Goal: Task Accomplishment & Management: Manage account settings

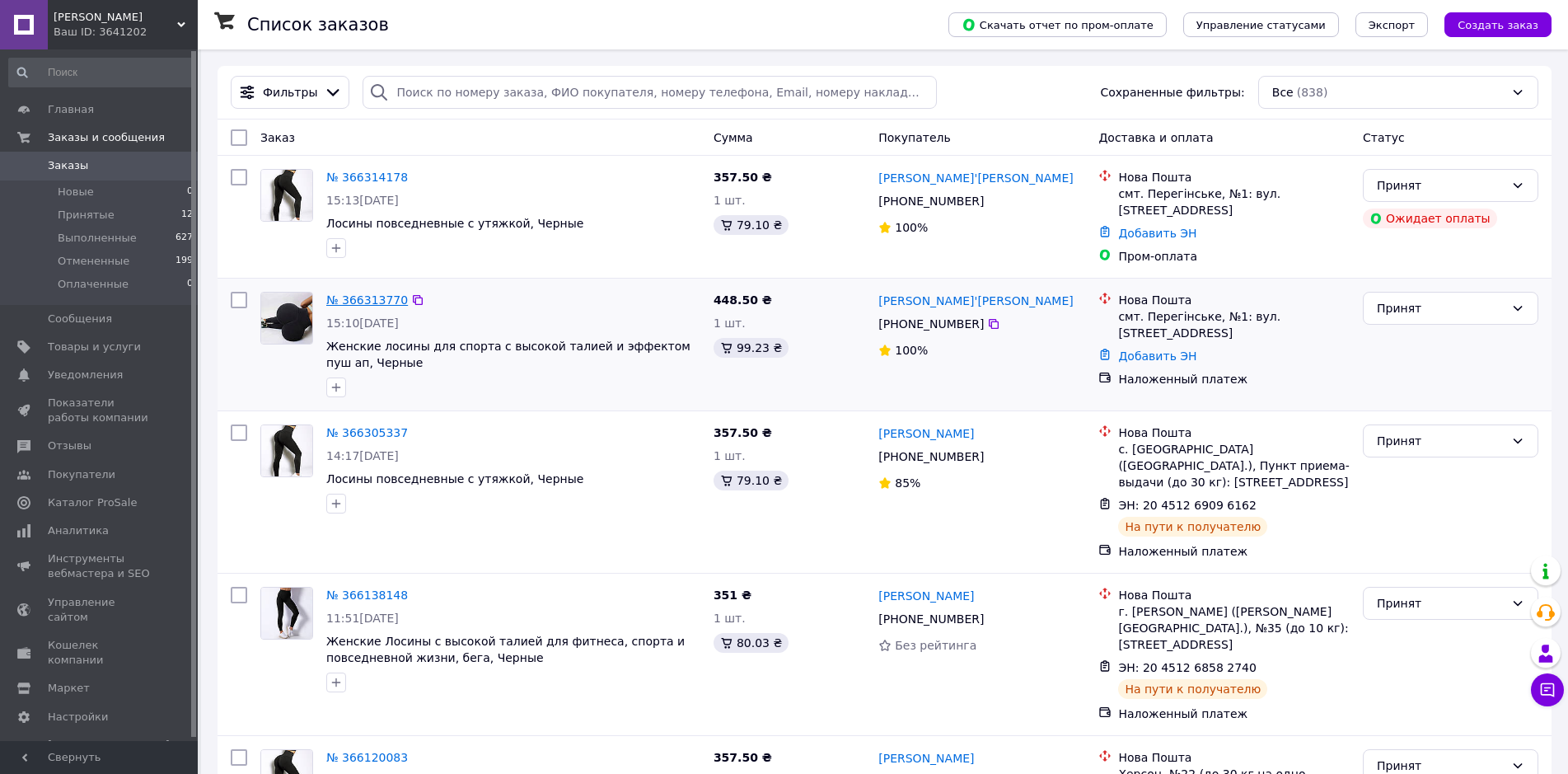
click at [344, 303] on link "№ 366313770" at bounding box center [367, 300] width 81 height 13
click at [1524, 190] on icon at bounding box center [1518, 185] width 13 height 13
click at [1483, 246] on li "Отменен" at bounding box center [1451, 250] width 174 height 29
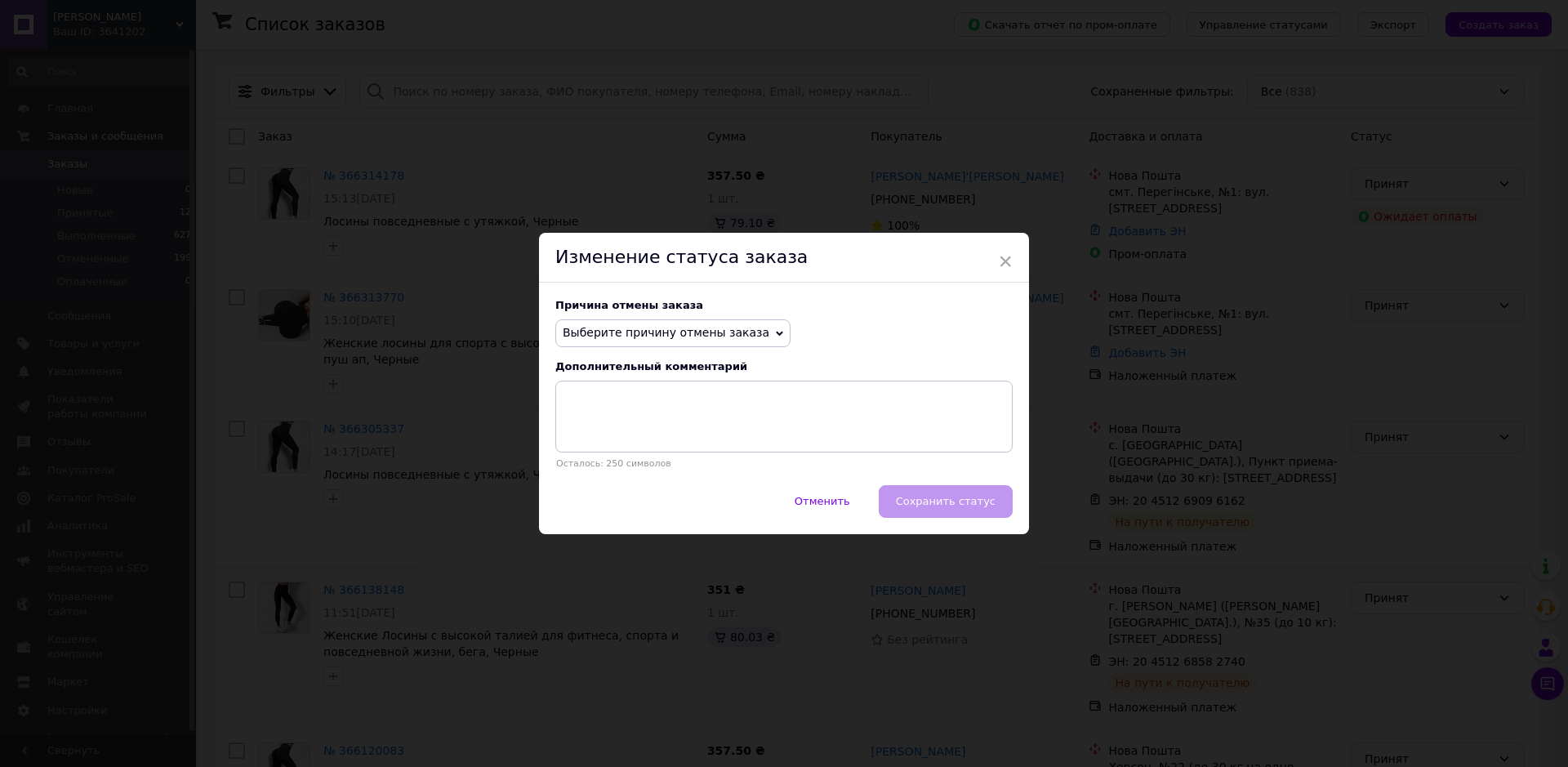
click at [593, 336] on span "Выберите причину отмены заказа" at bounding box center [666, 333] width 207 height 13
click at [594, 409] on li "Оплата не поступила" at bounding box center [672, 411] width 233 height 23
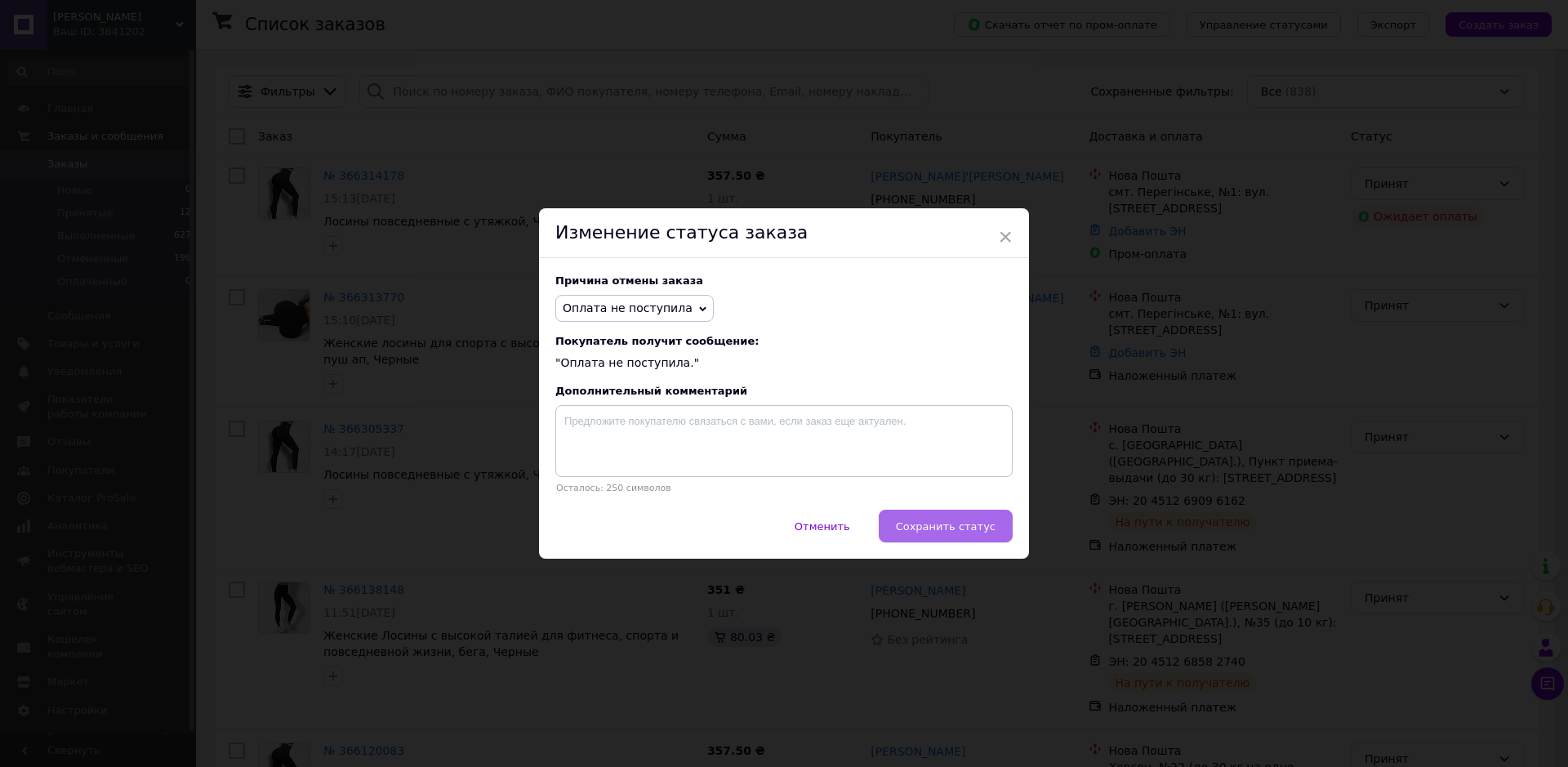
click at [935, 516] on button "Сохранить статус" at bounding box center [945, 525] width 134 height 32
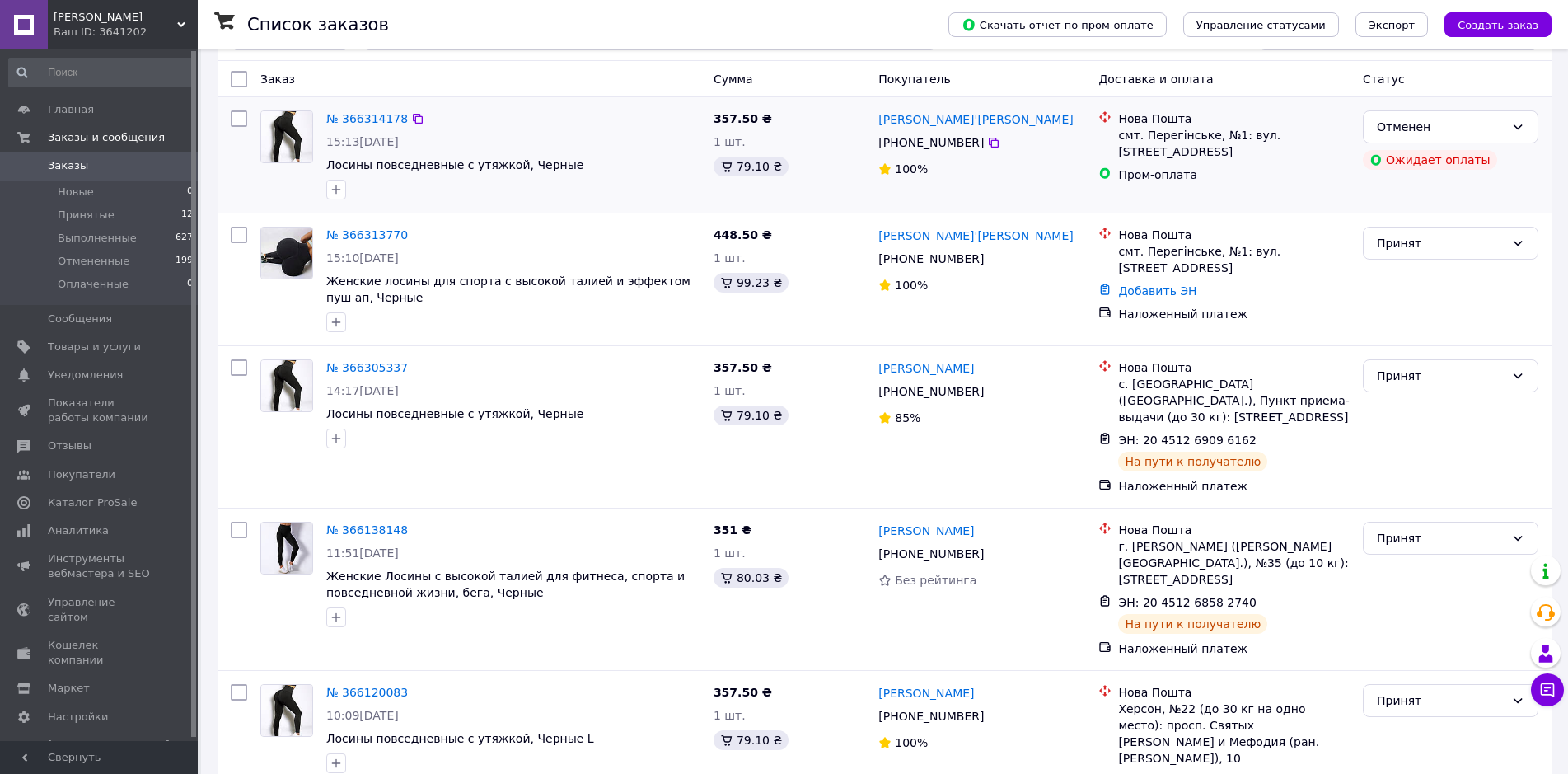
scroll to position [82, 0]
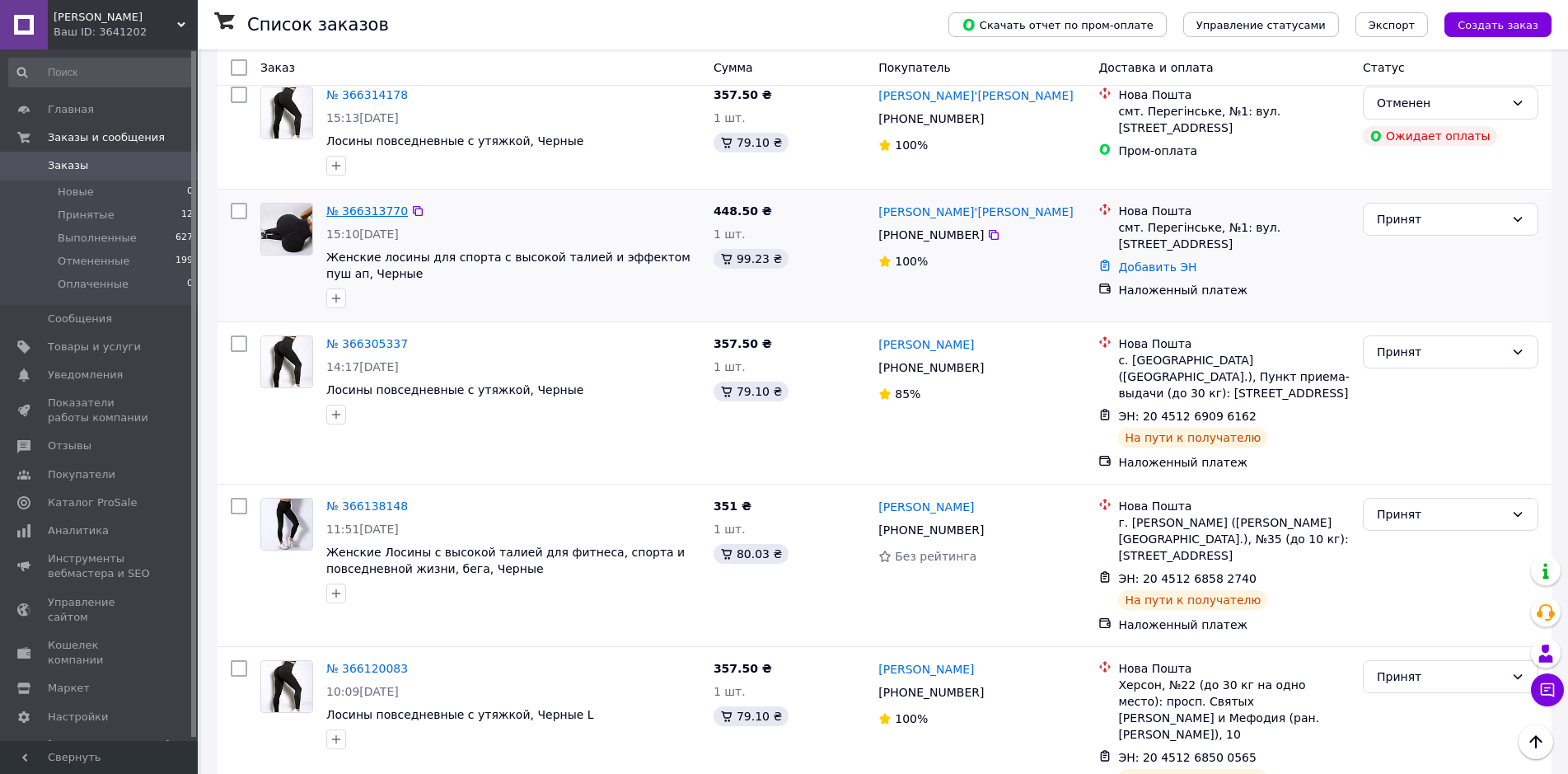
click at [362, 209] on link "№ 366313770" at bounding box center [367, 211] width 81 height 13
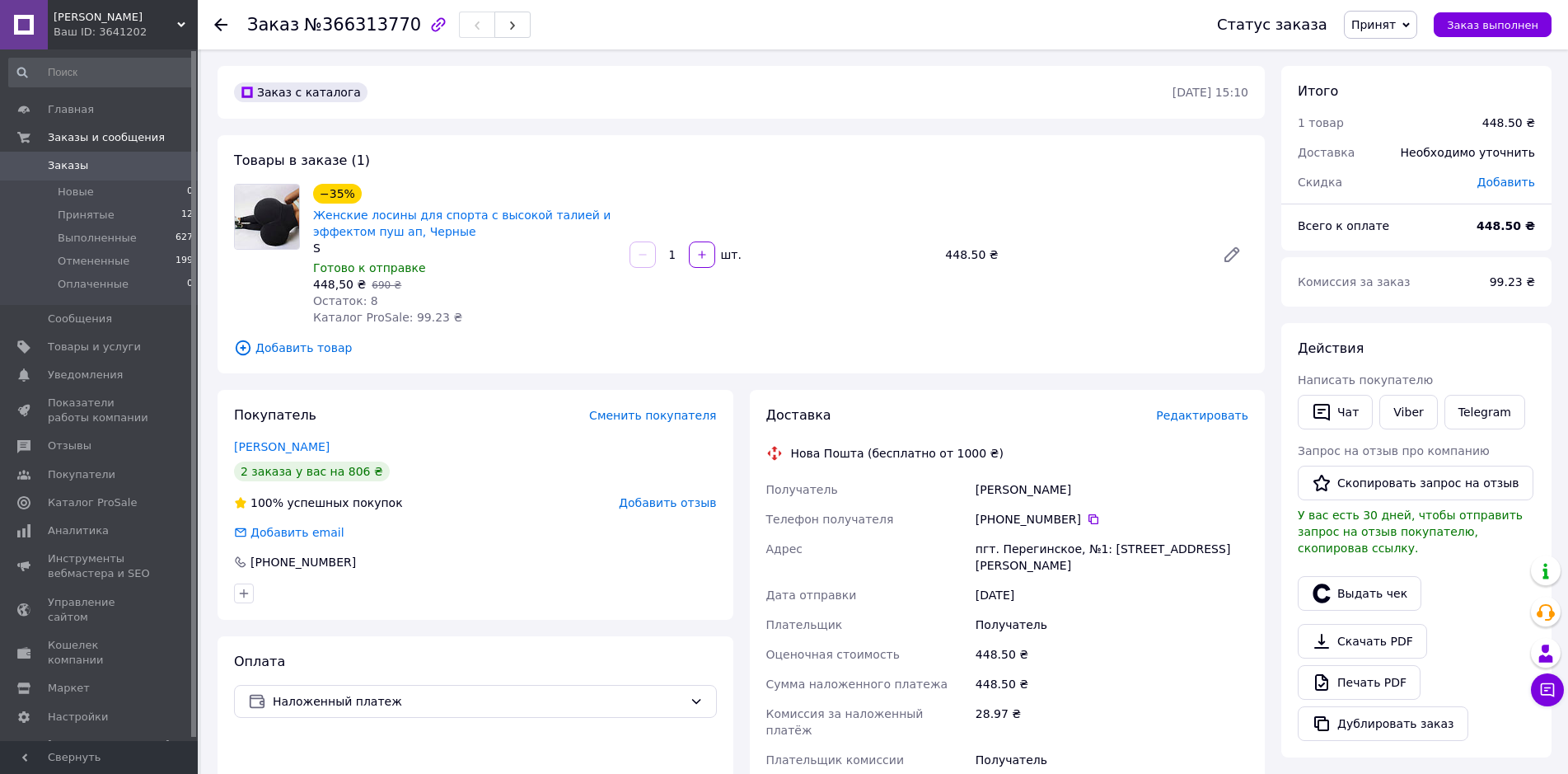
click at [244, 345] on icon at bounding box center [243, 348] width 18 height 18
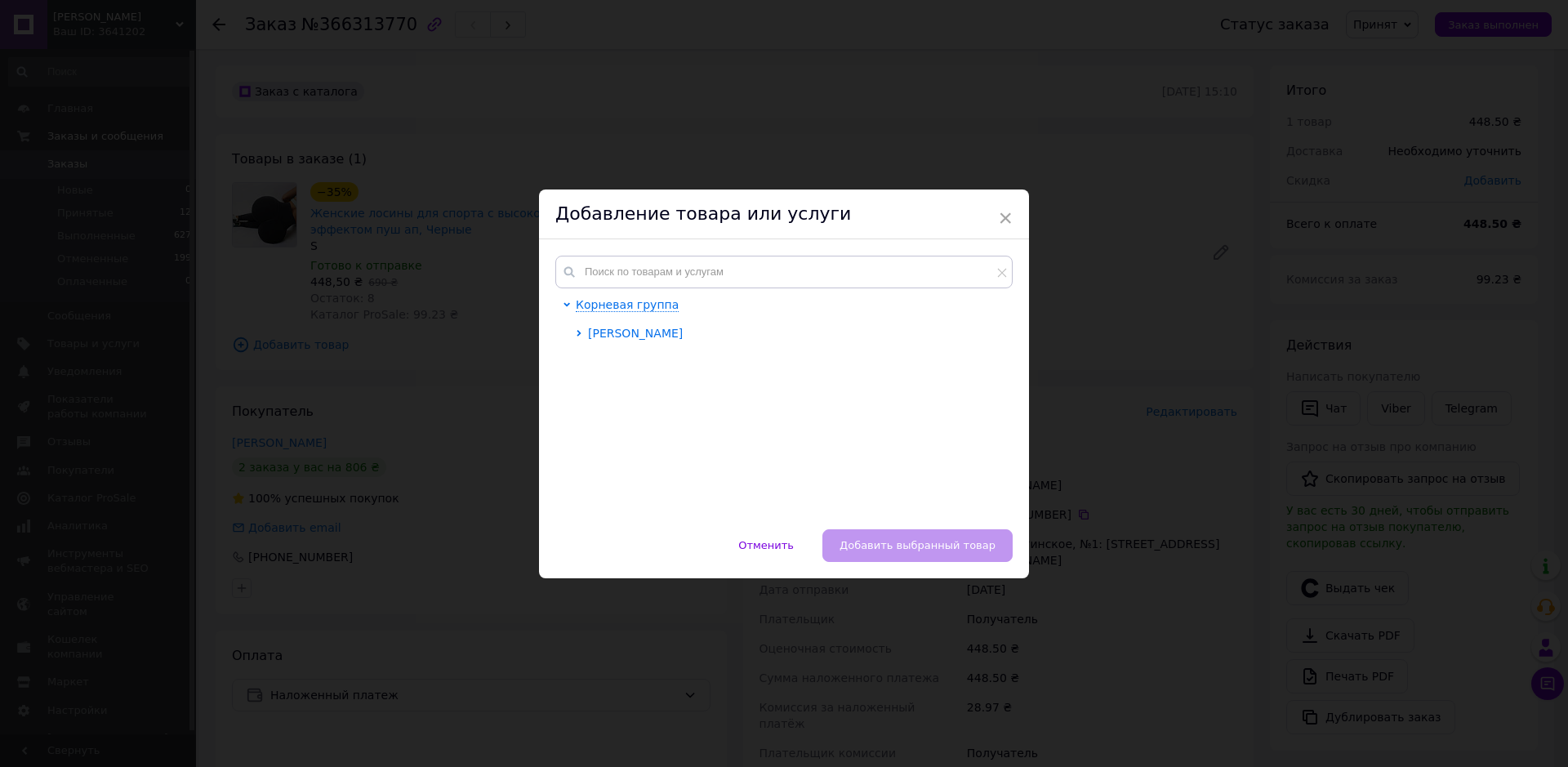
click at [617, 330] on span "[PERSON_NAME]" at bounding box center [635, 334] width 95 height 13
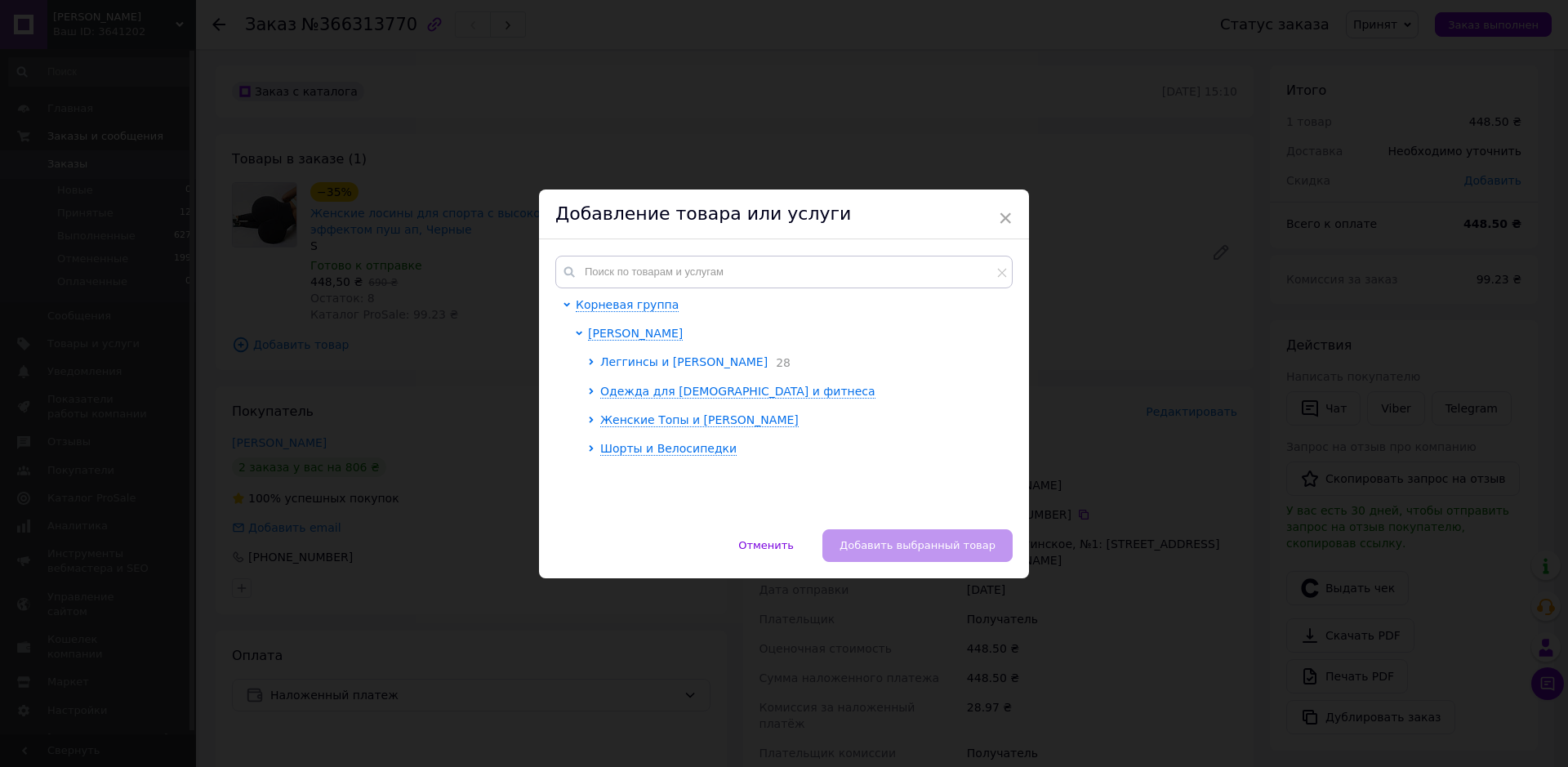
click at [618, 366] on span "Леггинсы и Лосины" at bounding box center [684, 362] width 168 height 13
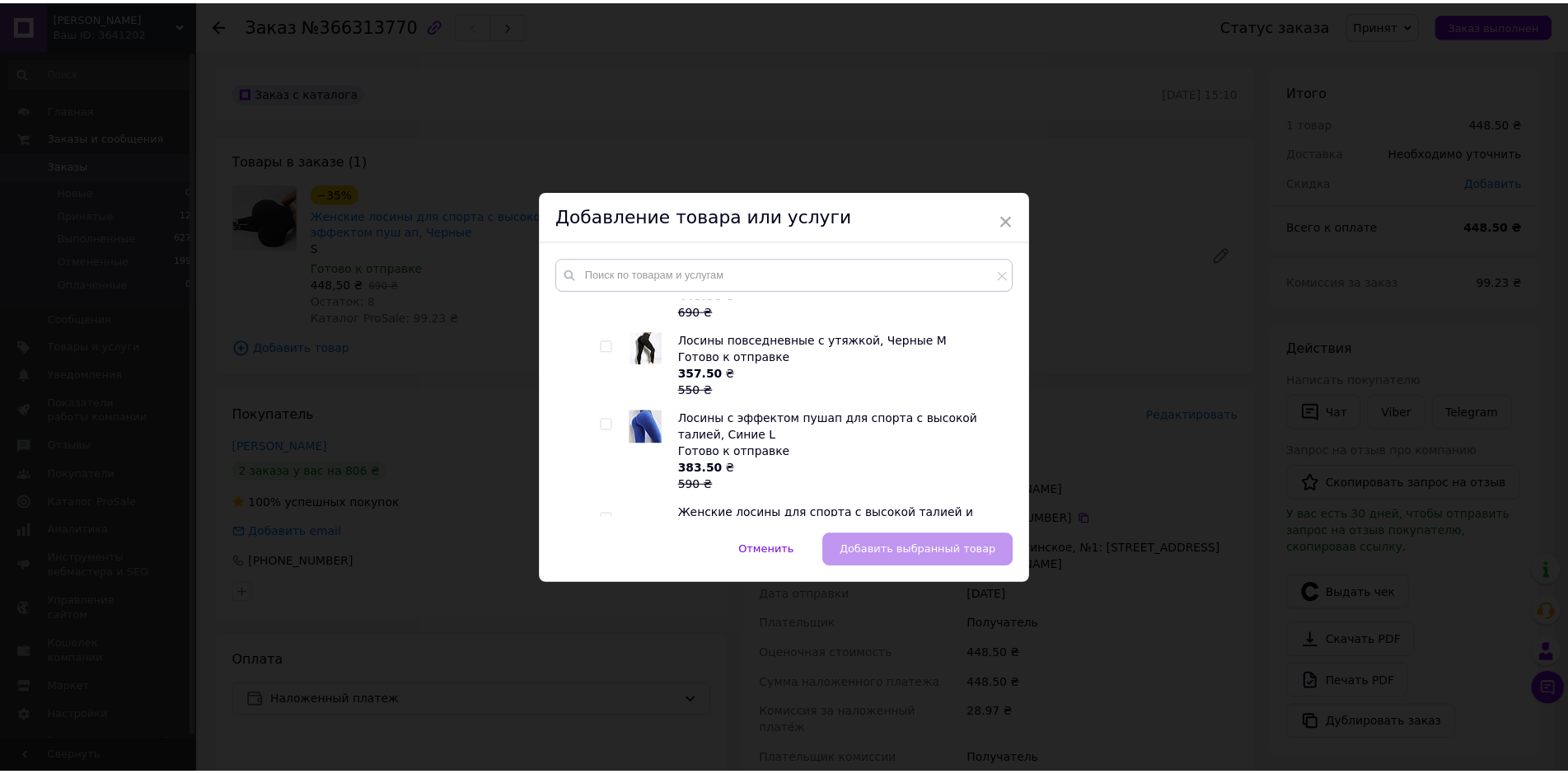
scroll to position [2151, 0]
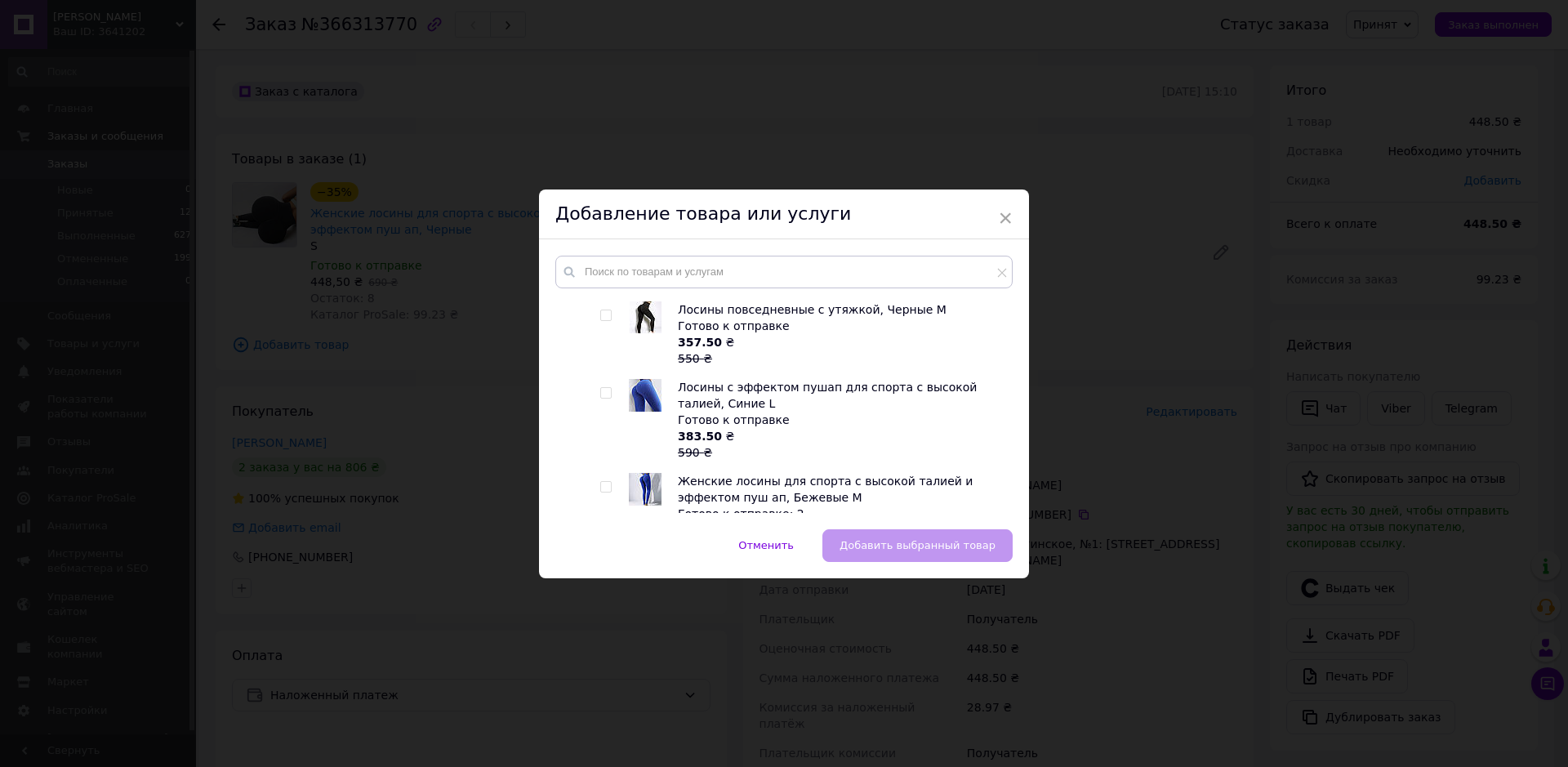
click at [601, 315] on input "checkbox" at bounding box center [605, 315] width 11 height 11
checkbox input "true"
click at [878, 543] on span "Добавить выбранный товар" at bounding box center [917, 545] width 156 height 12
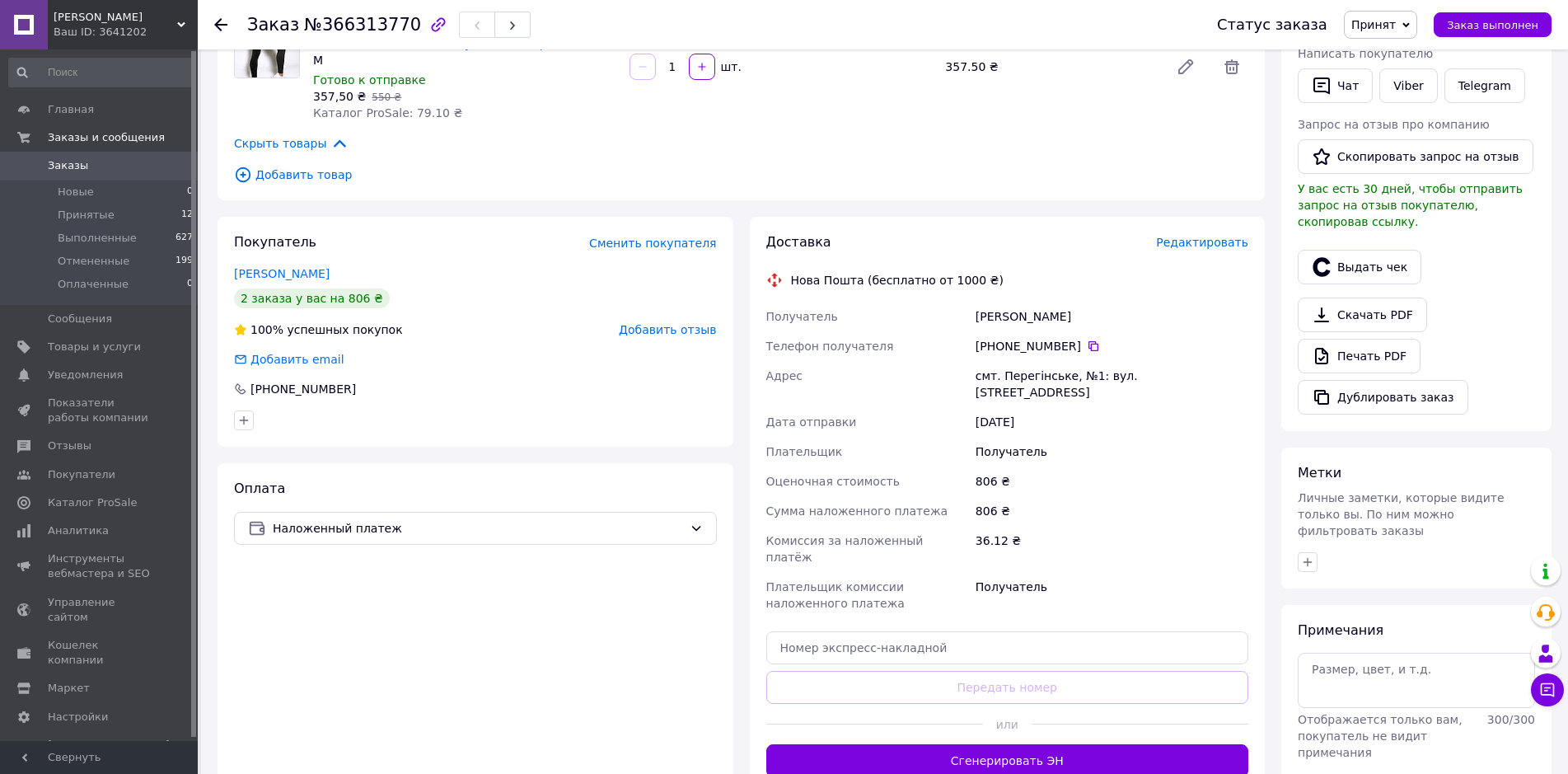
scroll to position [330, 0]
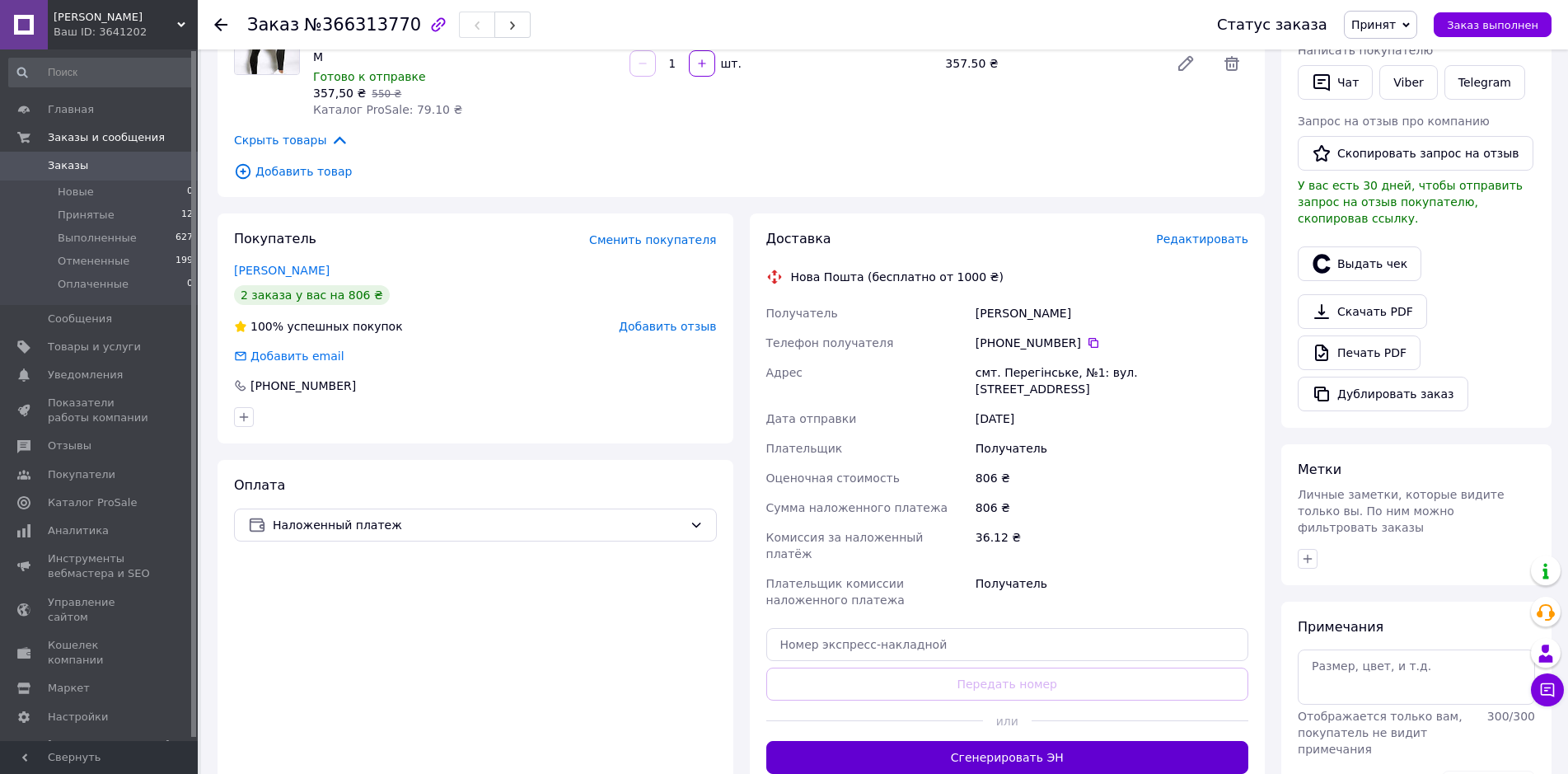
click at [931, 740] on button "Сгенерировать ЭН" at bounding box center [1008, 756] width 483 height 33
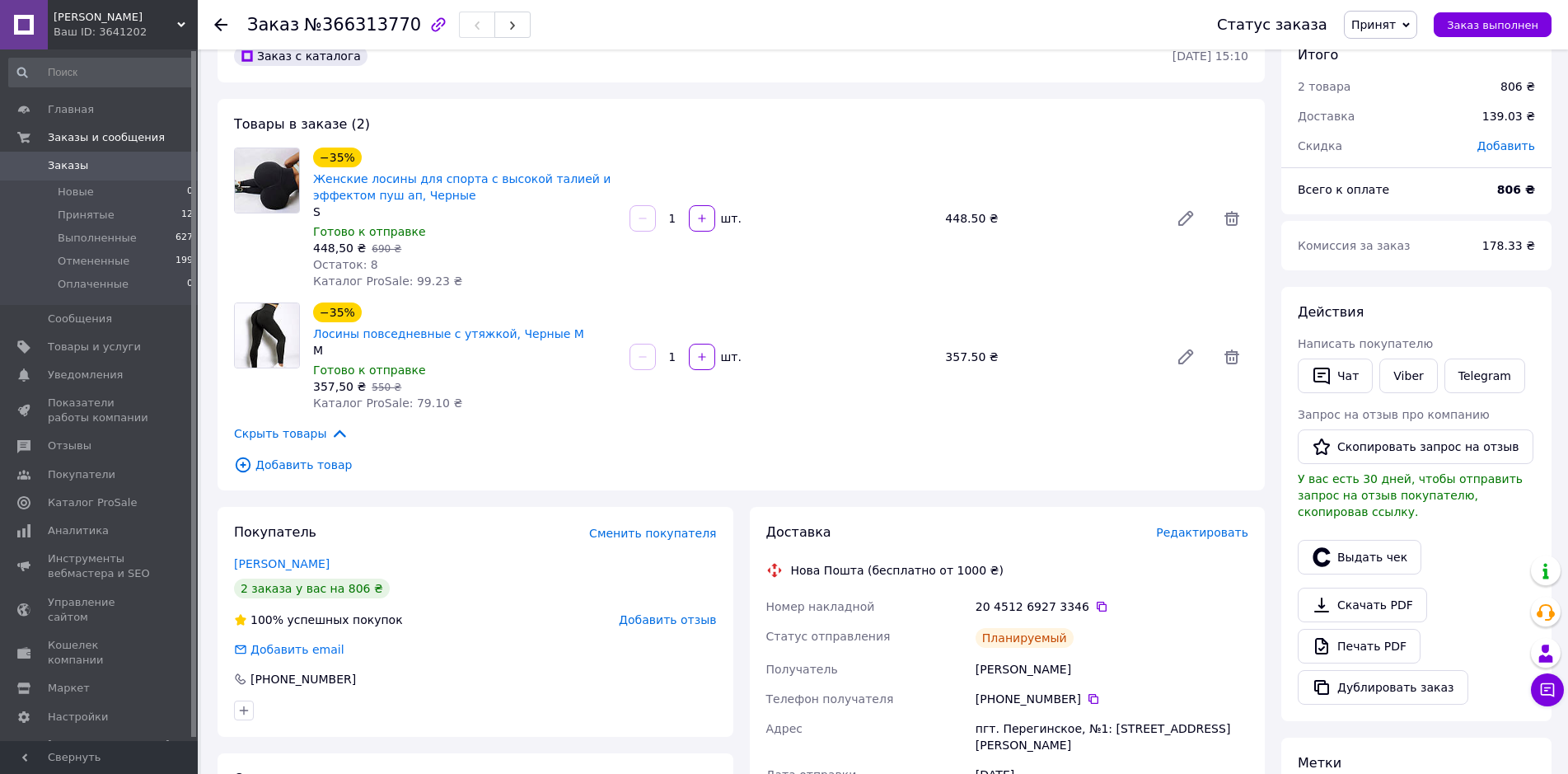
scroll to position [0, 0]
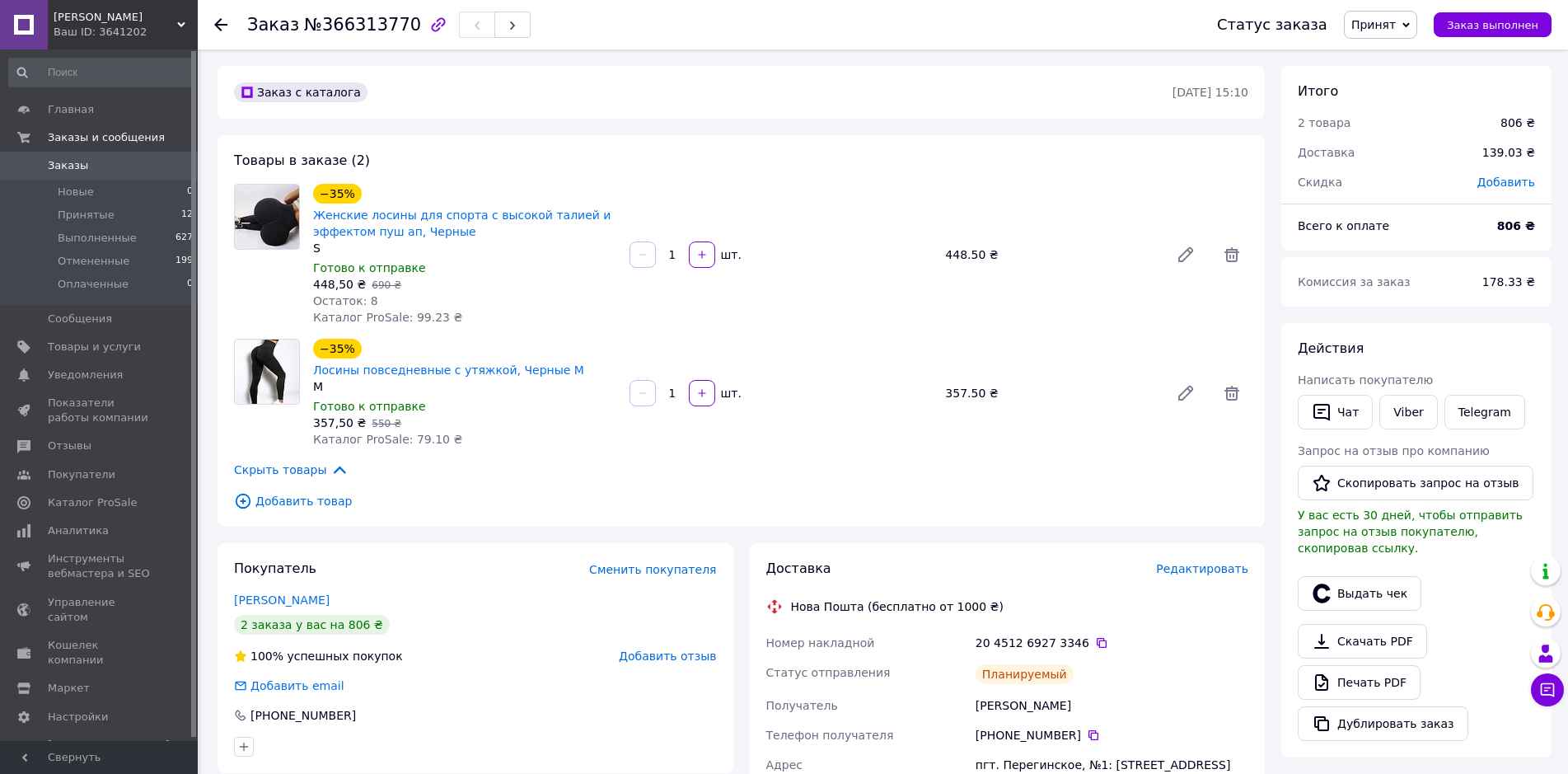
click at [90, 175] on link "Заказы 0" at bounding box center [101, 165] width 203 height 28
